Goal: Find specific page/section: Find specific page/section

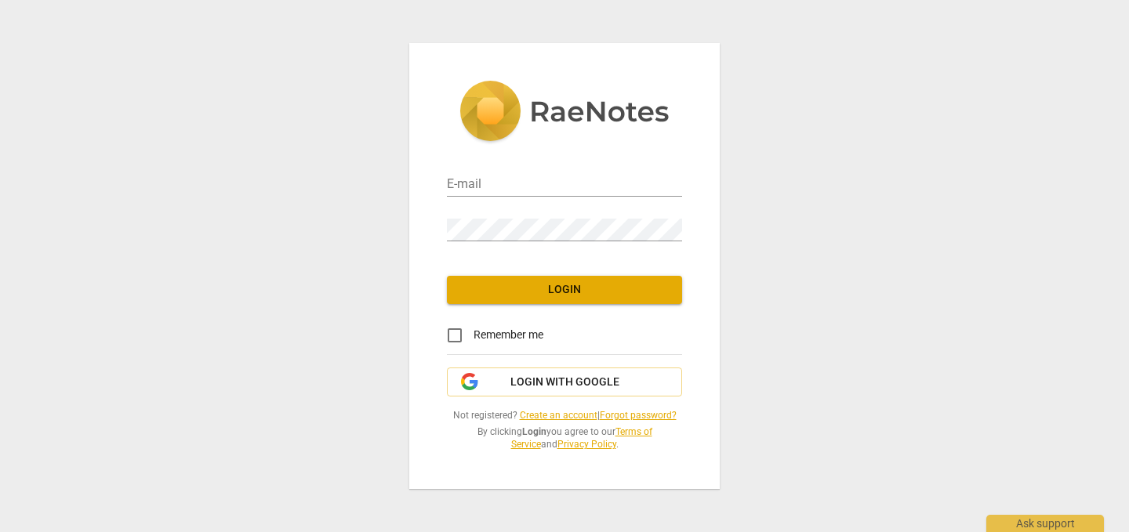
type input "[EMAIL_ADDRESS][DOMAIN_NAME]"
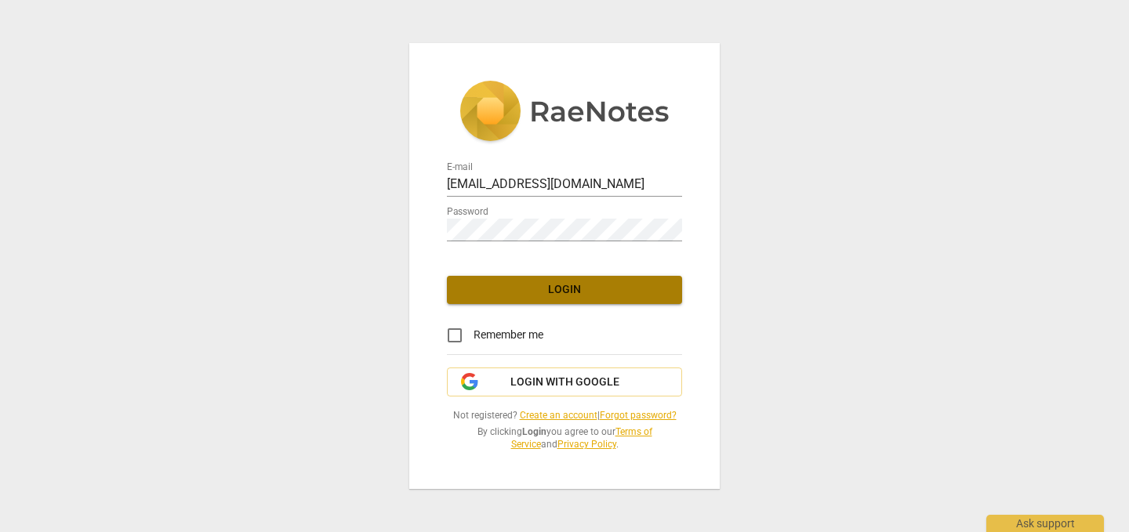
click at [527, 281] on button "Login" at bounding box center [564, 290] width 235 height 28
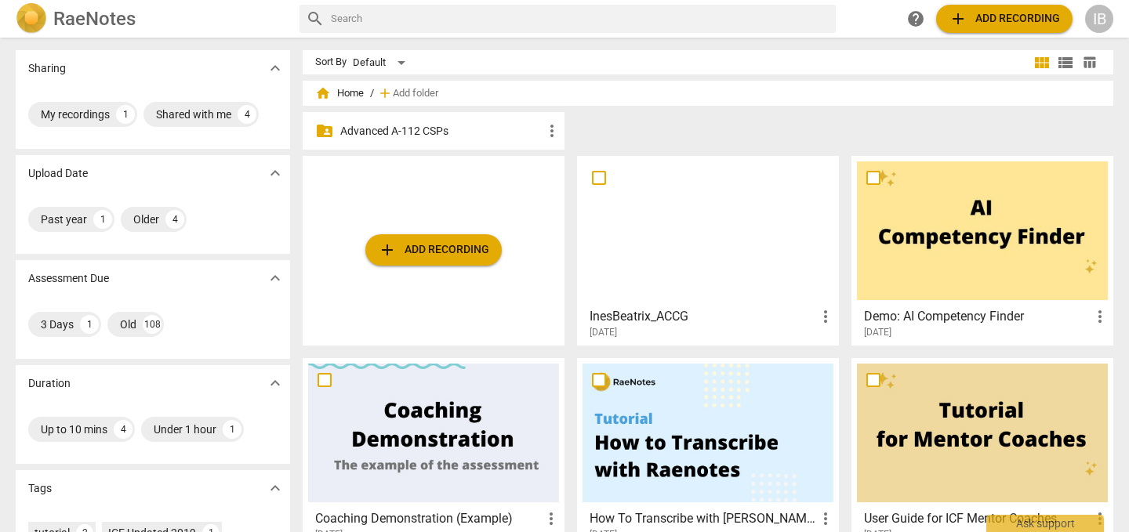
click at [725, 285] on div at bounding box center [707, 231] width 251 height 139
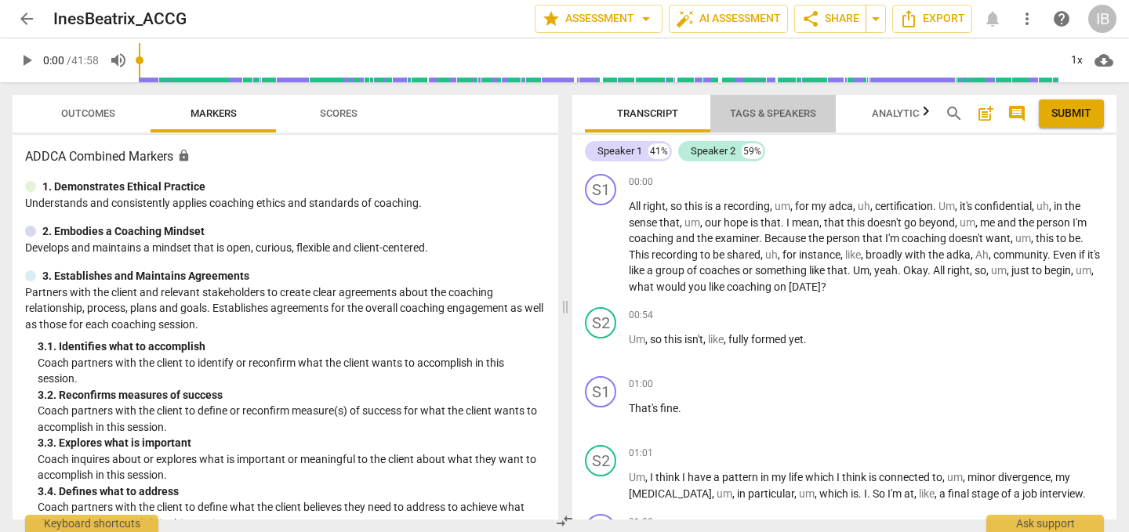
click at [768, 103] on span "Tags & Speakers" at bounding box center [773, 113] width 124 height 21
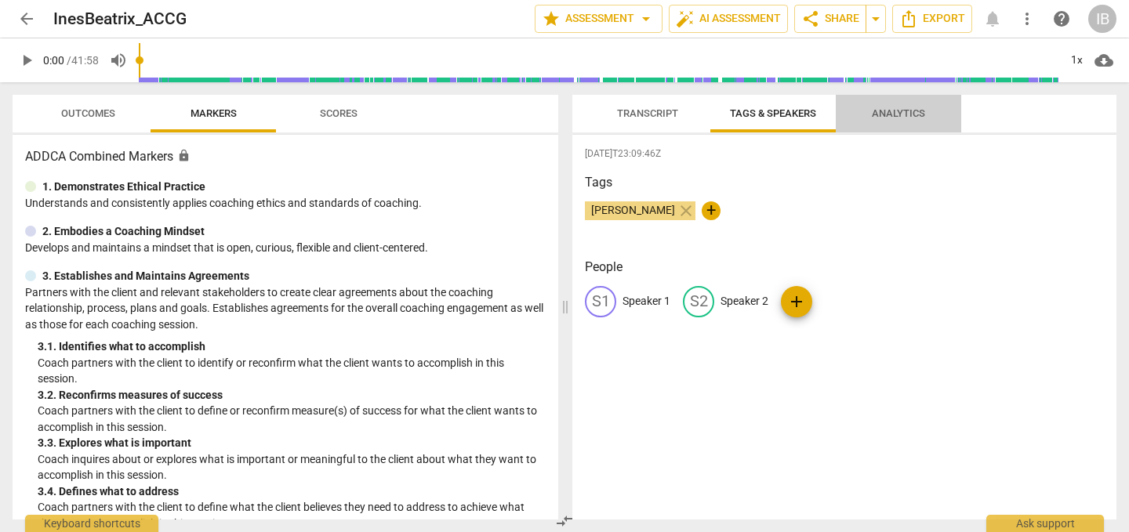
click at [887, 102] on button "Analytics" at bounding box center [898, 114] width 125 height 38
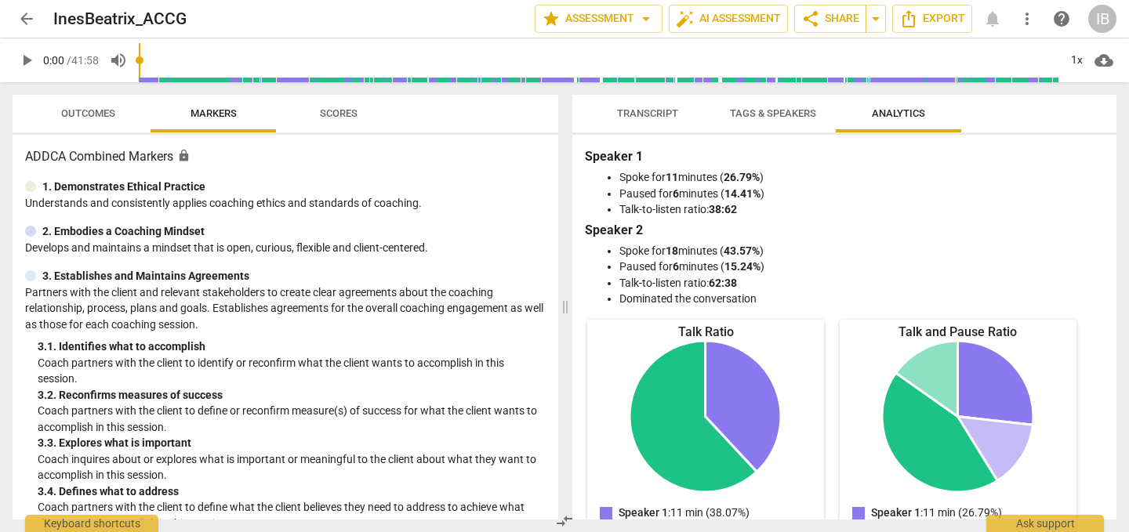
click at [332, 108] on span "Scores" at bounding box center [339, 113] width 38 height 12
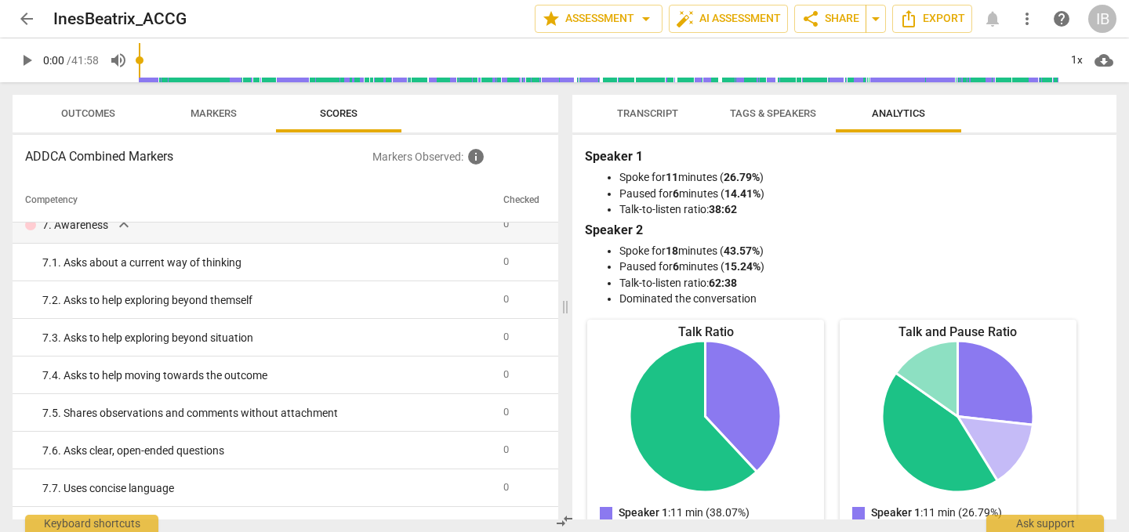
scroll to position [1156, 0]
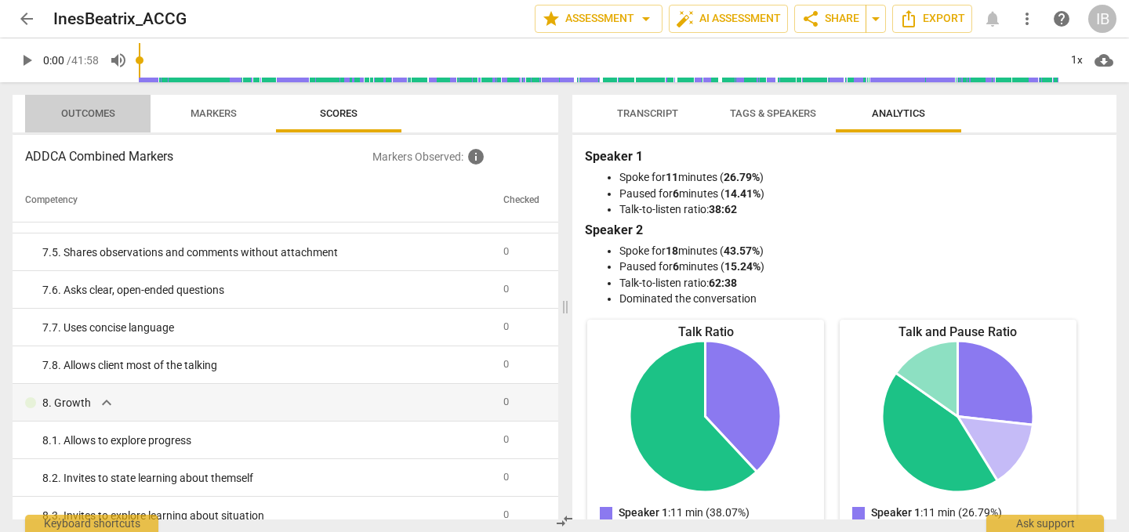
click at [67, 112] on span "Outcomes" at bounding box center [88, 113] width 54 height 12
